Goal: Information Seeking & Learning: Learn about a topic

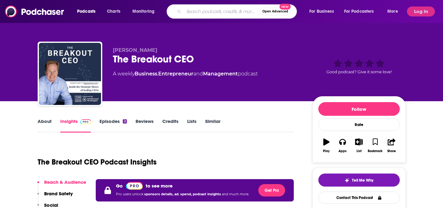
type input "Marketer of the Day"
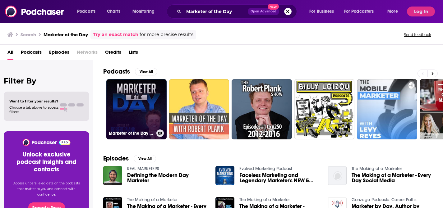
click at [150, 119] on link "Marketer of the Day with [PERSON_NAME]: Get Daily Insights from the Top Interne…" at bounding box center [136, 109] width 60 height 60
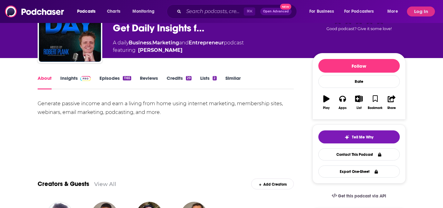
scroll to position [46, 0]
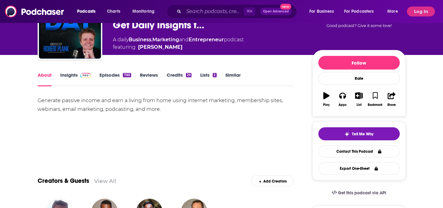
click at [81, 79] on link "Insights" at bounding box center [75, 79] width 31 height 14
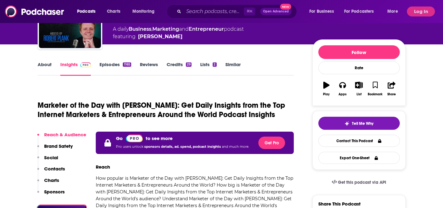
scroll to position [78, 0]
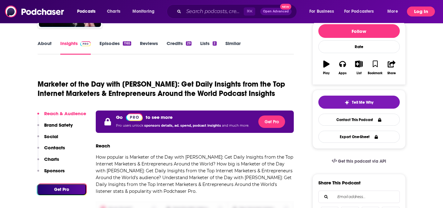
click at [412, 12] on button "Log In" at bounding box center [421, 12] width 28 height 10
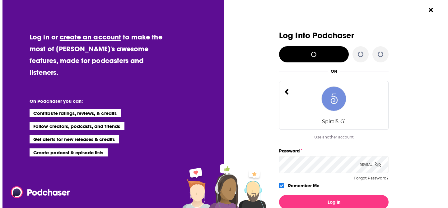
scroll to position [0, 0]
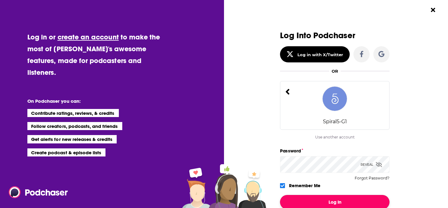
click at [332, 197] on button "Log In" at bounding box center [334, 202] width 109 height 14
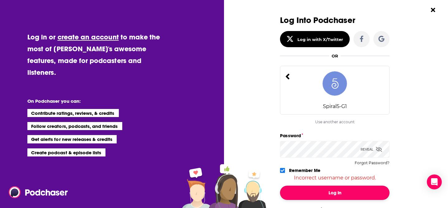
scroll to position [18, 0]
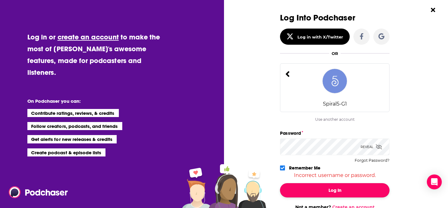
click at [336, 191] on button "Log In" at bounding box center [334, 191] width 109 height 14
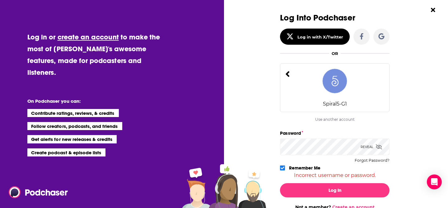
click at [377, 150] on span "Dialog" at bounding box center [379, 147] width 6 height 6
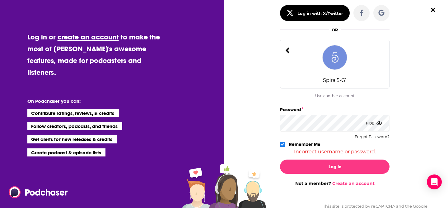
scroll to position [62, 0]
